Goal: Task Accomplishment & Management: Manage account settings

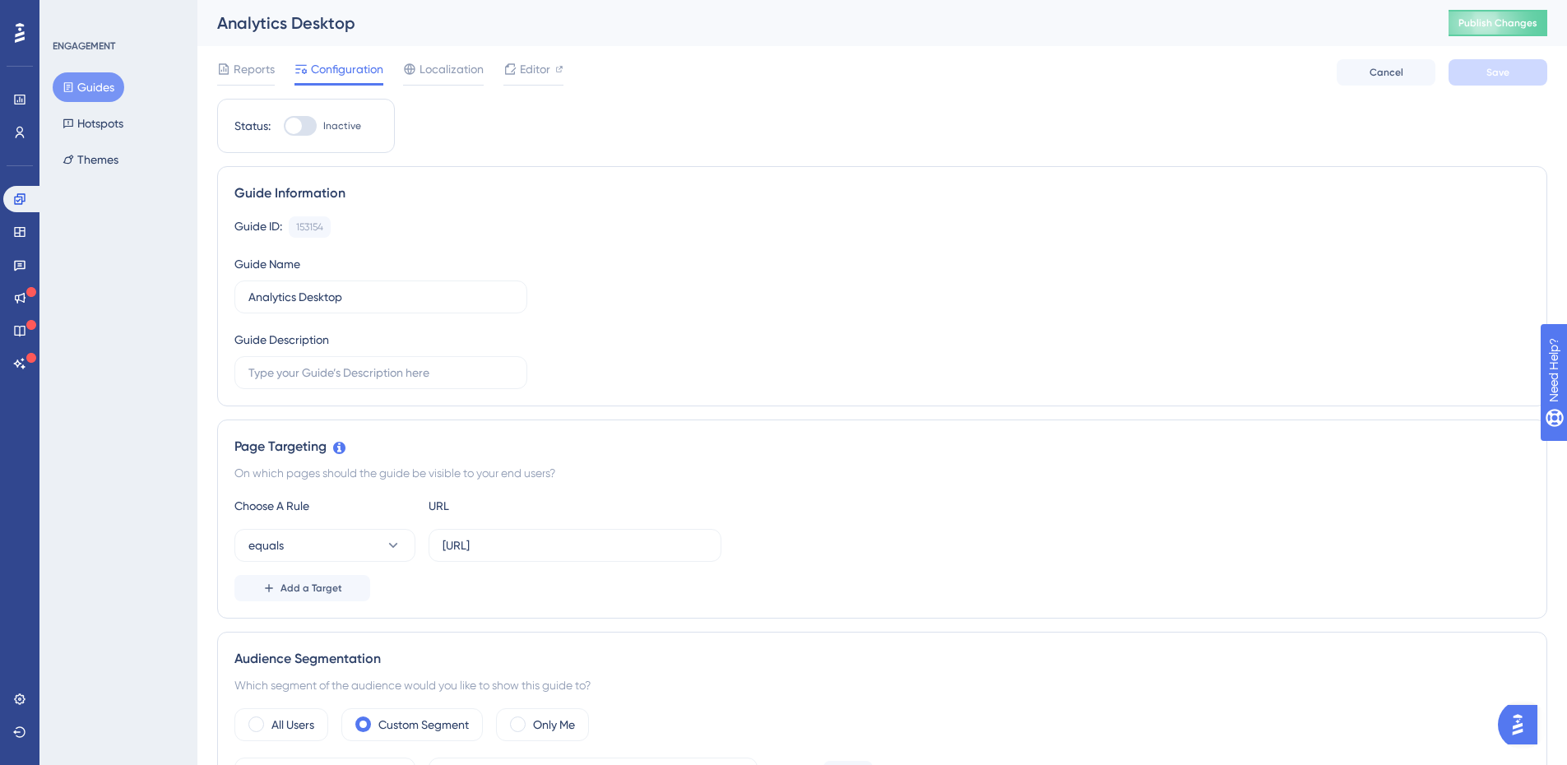
click at [90, 85] on button "Guides" at bounding box center [89, 87] width 72 height 30
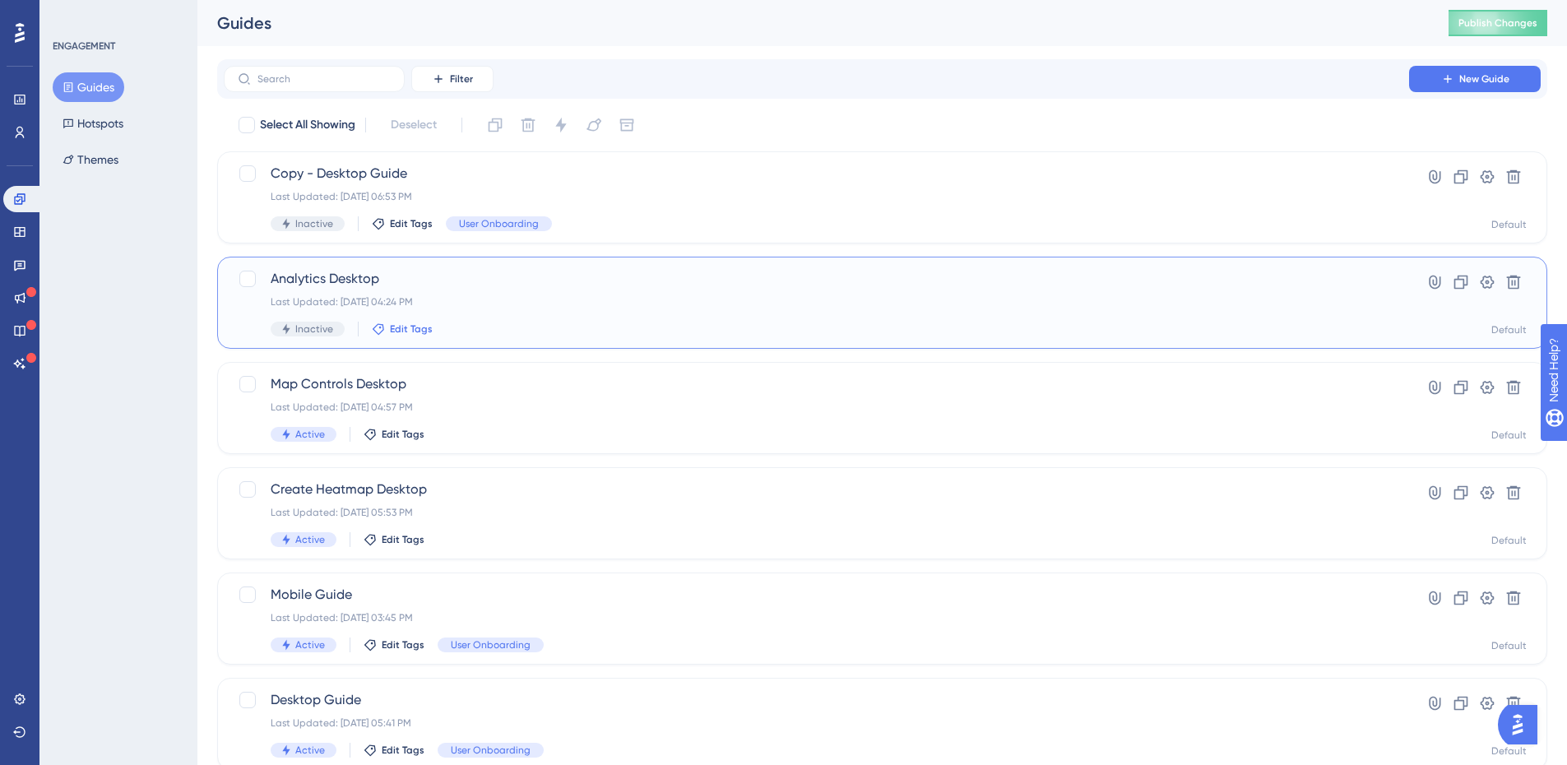
click at [409, 333] on span "Edit Tags" at bounding box center [411, 329] width 43 height 13
click at [467, 481] on input "User Onboarding" at bounding box center [476, 486] width 94 height 21
click at [385, 490] on div at bounding box center [390, 485] width 13 height 13
click at [395, 490] on div at bounding box center [391, 485] width 16 height 16
checkbox input "true"
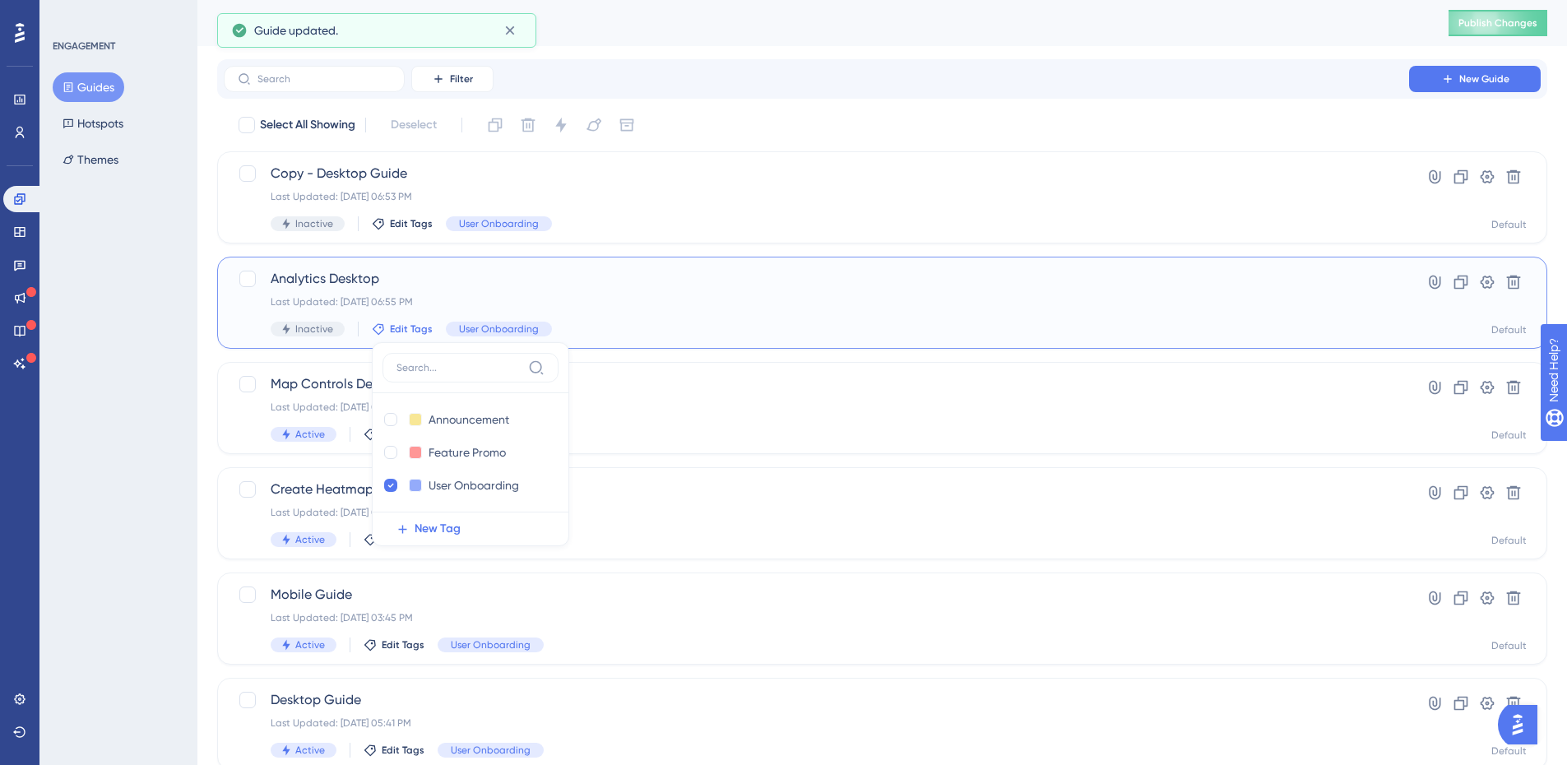
click at [679, 283] on span "Analytics Desktop" at bounding box center [817, 279] width 1092 height 20
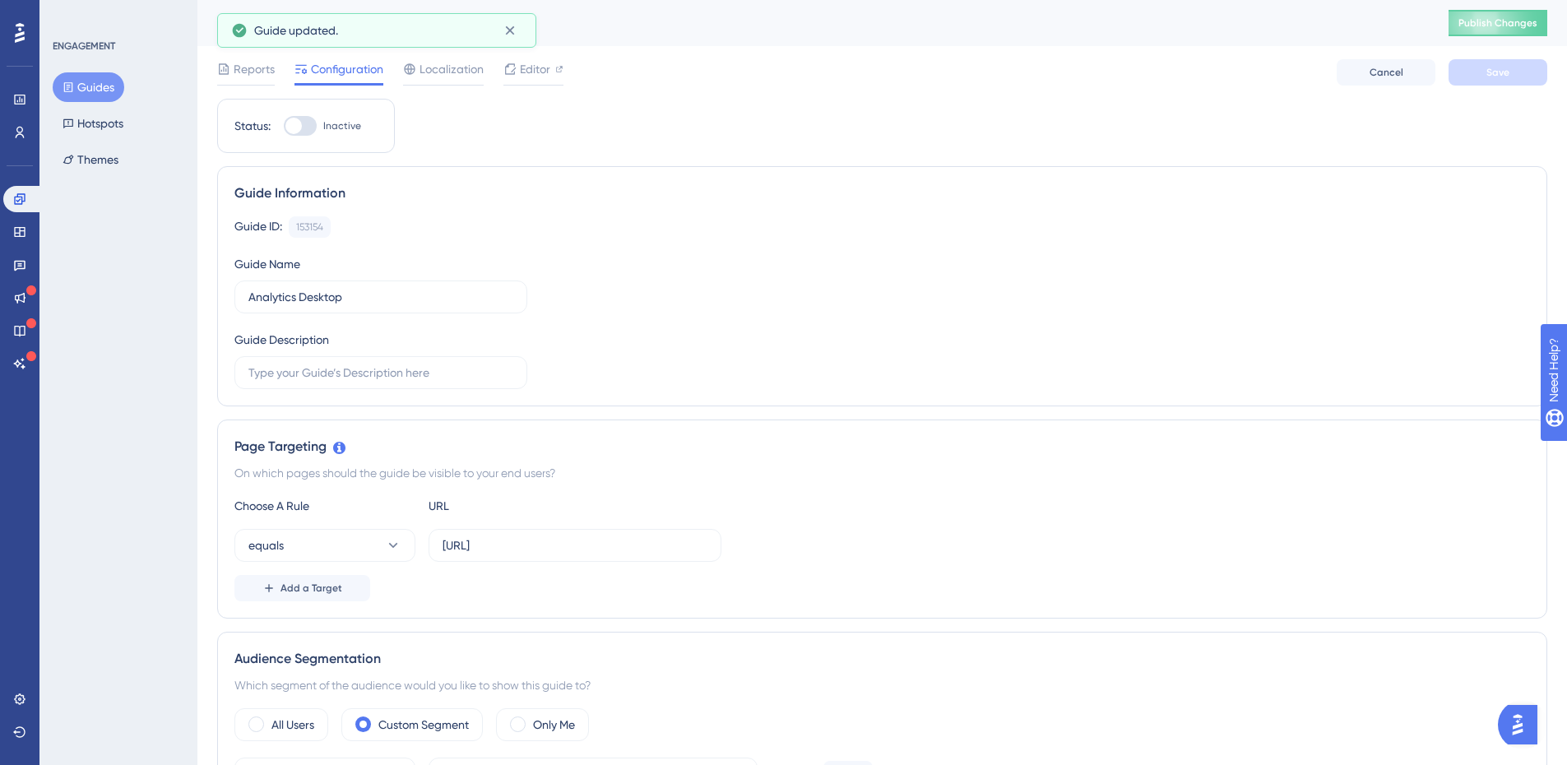
click at [101, 80] on button "Guides" at bounding box center [89, 87] width 72 height 30
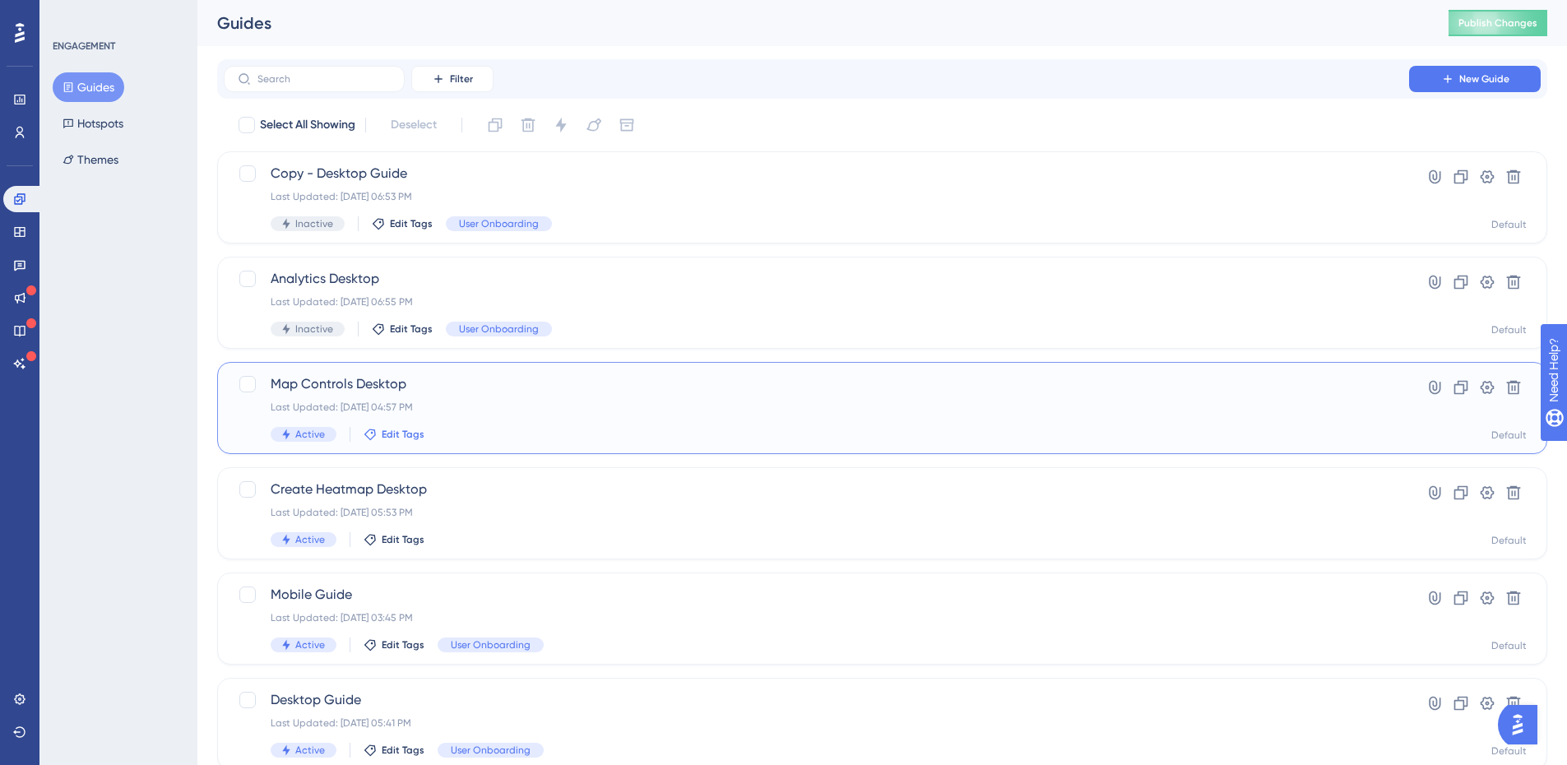
click at [402, 437] on span "Edit Tags" at bounding box center [403, 434] width 43 height 13
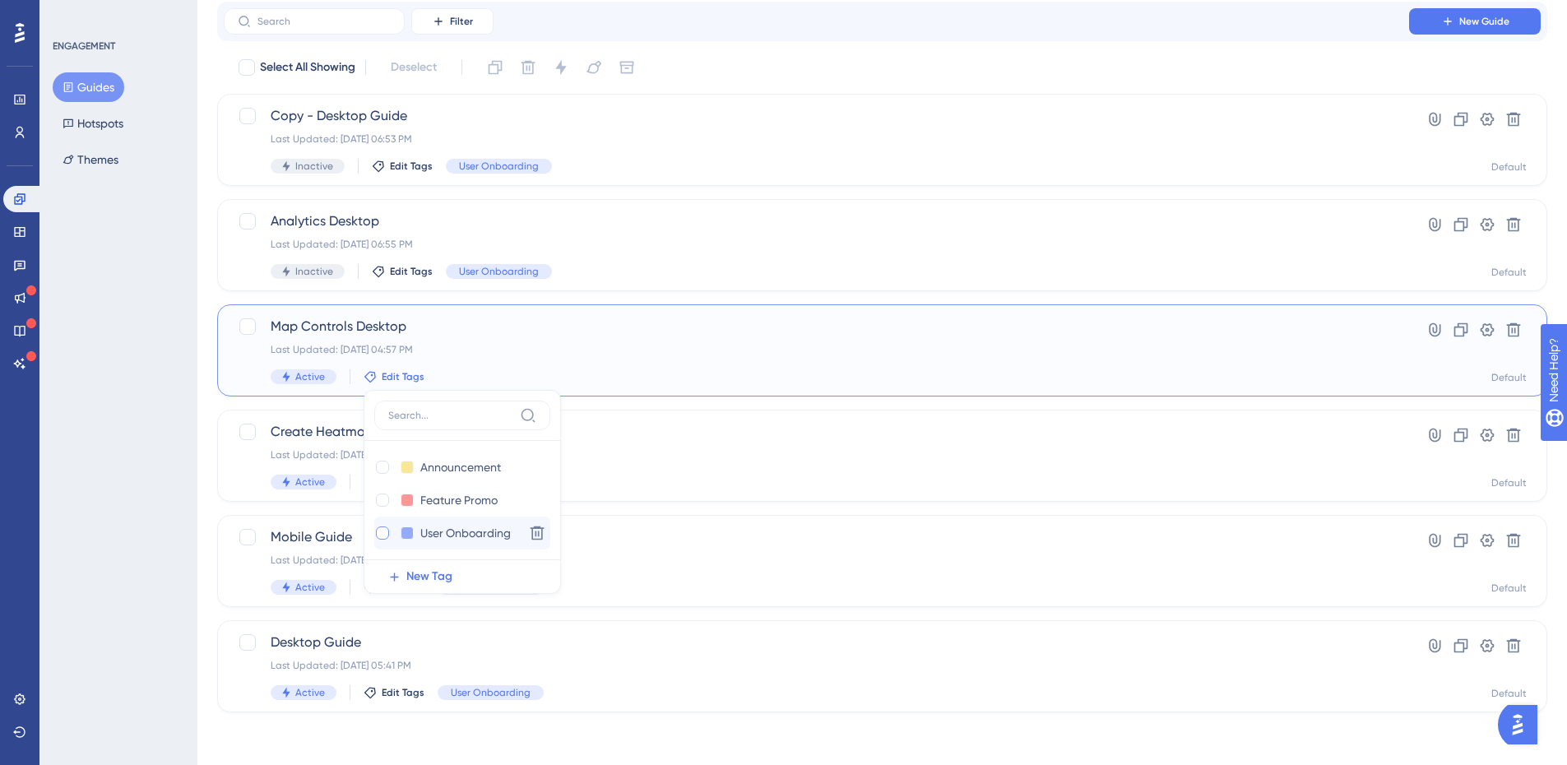
click at [379, 536] on div at bounding box center [382, 533] width 13 height 13
click at [154, 387] on div "ENGAGEMENT Guides Hotspots Themes" at bounding box center [118, 382] width 158 height 765
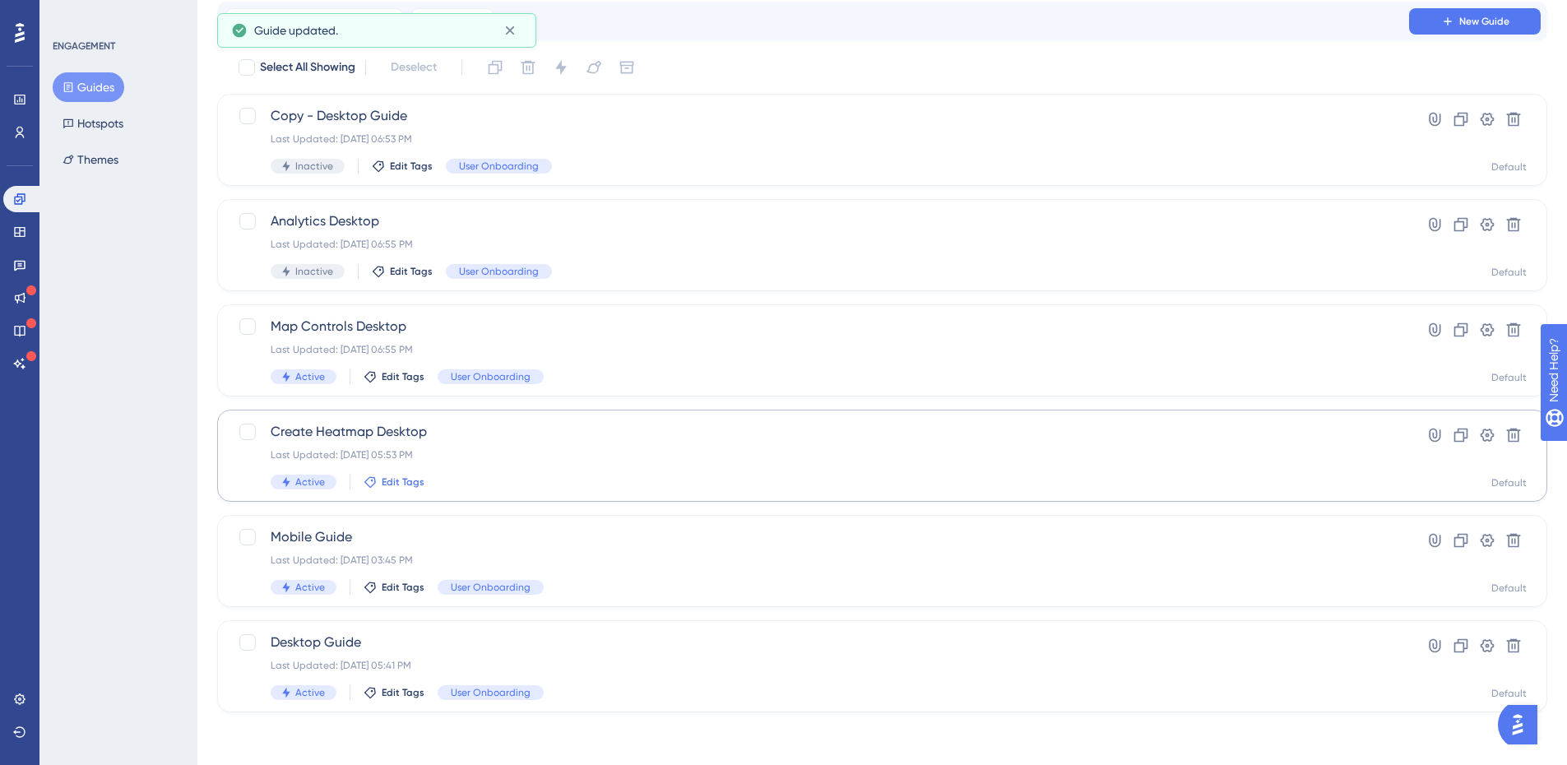
click at [399, 484] on span "Edit Tags" at bounding box center [403, 482] width 43 height 13
click at [378, 637] on div at bounding box center [382, 638] width 13 height 13
click at [88, 462] on div "ENGAGEMENT Guides Hotspots Themes" at bounding box center [118, 382] width 158 height 765
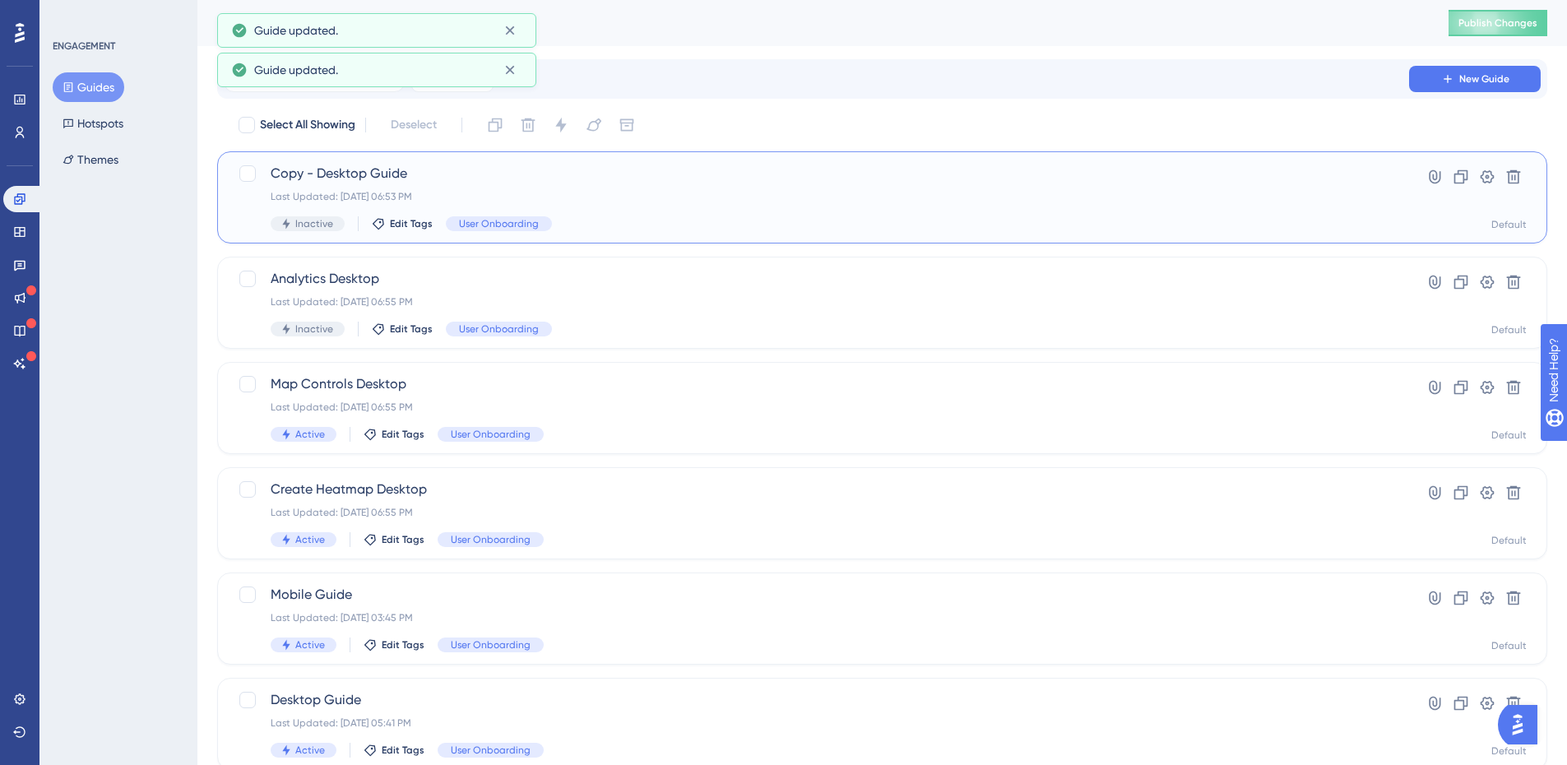
click at [624, 208] on div "Copy - Desktop Guide Last Updated: Oct 01 2025, 06:53 PM Inactive Edit Tags Use…" at bounding box center [817, 197] width 1092 height 67
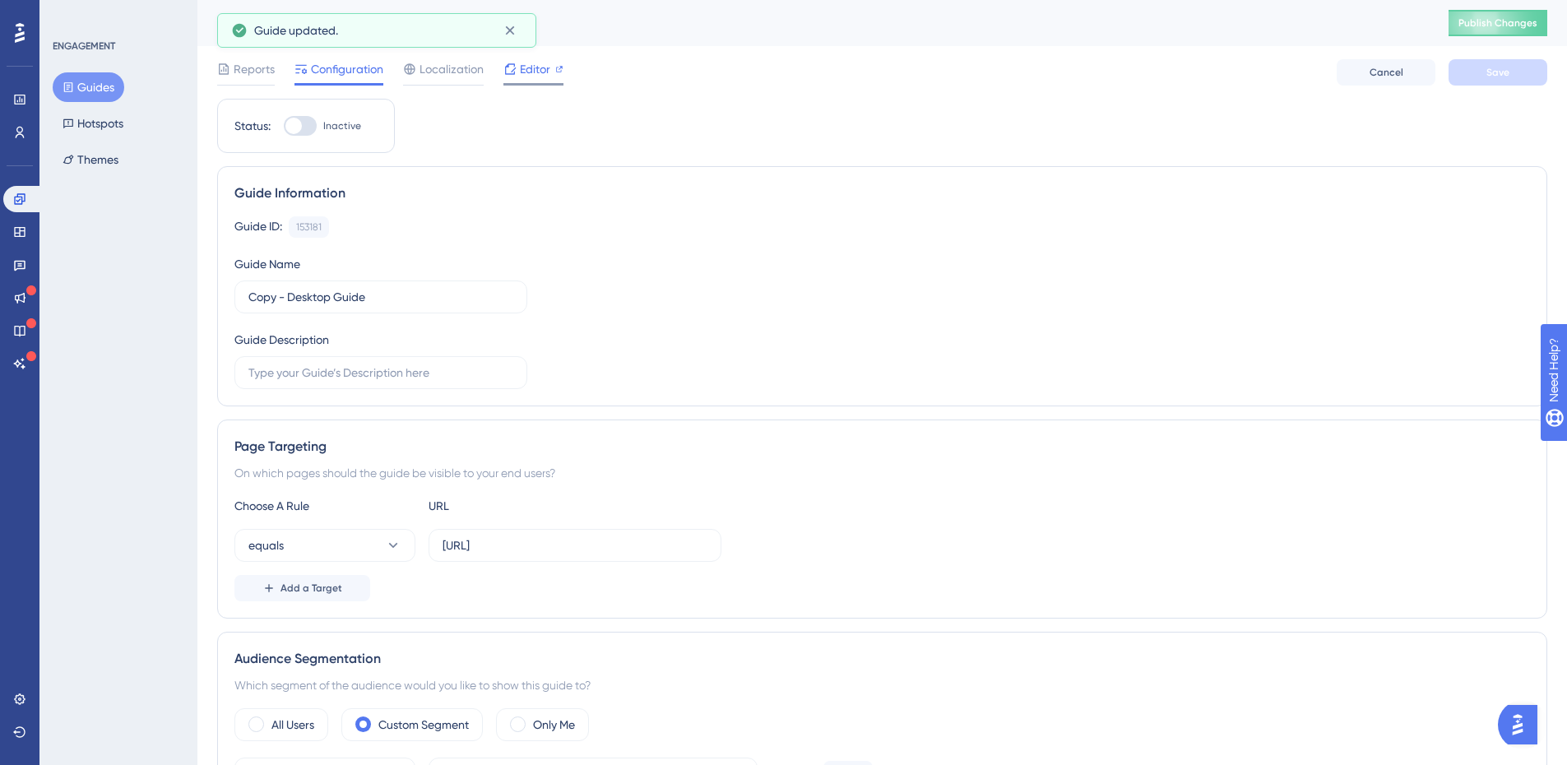
click at [534, 63] on span "Editor" at bounding box center [535, 69] width 30 height 20
